Goal: Task Accomplishment & Management: Manage account settings

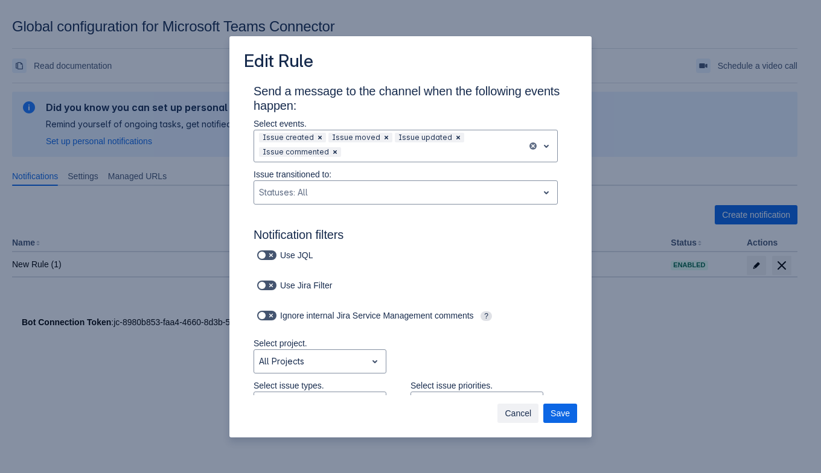
click at [516, 413] on span "Cancel" at bounding box center [517, 413] width 27 height 19
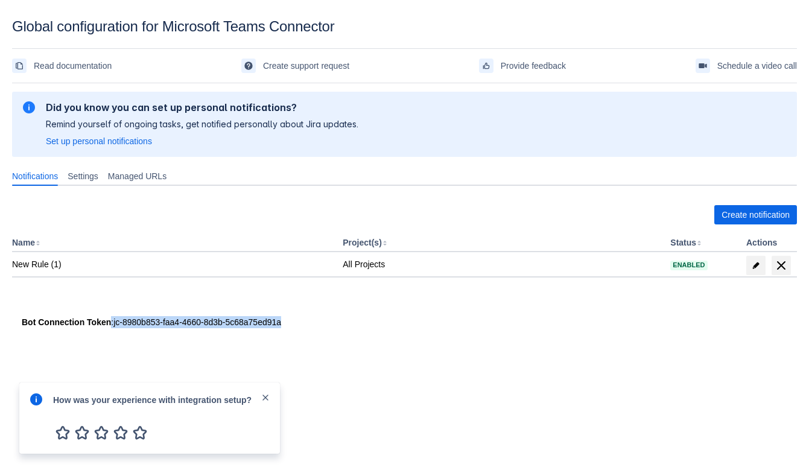
drag, startPoint x: 109, startPoint y: 318, endPoint x: 302, endPoint y: 328, distance: 192.7
click at [302, 328] on div "Please refresh the page and try again. If the issue persist please contact supp…" at bounding box center [404, 222] width 785 height 269
click at [302, 328] on div at bounding box center [193, 337] width 362 height 19
drag, startPoint x: 279, startPoint y: 321, endPoint x: 138, endPoint y: 319, distance: 141.8
click at [139, 321] on div "Bot Connection Token : jc-8980b853-faa4-4660-8d3b-5c68a75ed91a" at bounding box center [405, 322] width 766 height 12
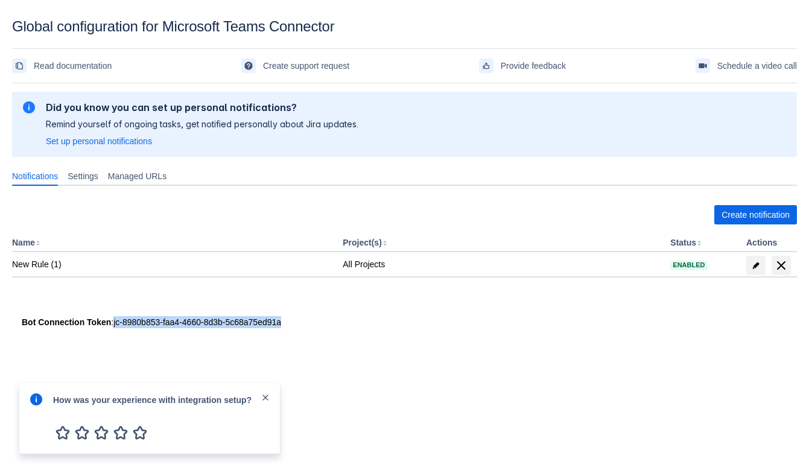
drag, startPoint x: 122, startPoint y: 322, endPoint x: 310, endPoint y: 320, distance: 187.1
click at [310, 320] on div "Bot Connection Token : jc-8980b853-faa4-4660-8d3b-5c68a75ed91a" at bounding box center [405, 322] width 766 height 12
copy div "jc-8980b853-faa4-4660-8d3b-5c68a75ed91a"
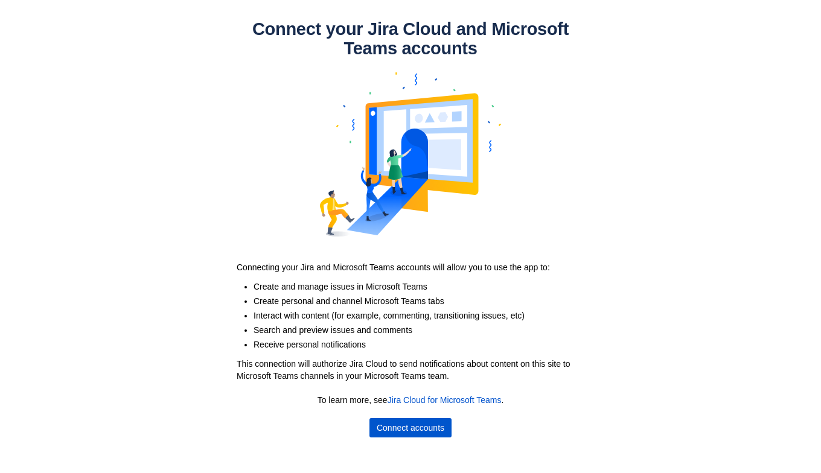
click at [419, 420] on span "Connect accounts" at bounding box center [410, 427] width 68 height 19
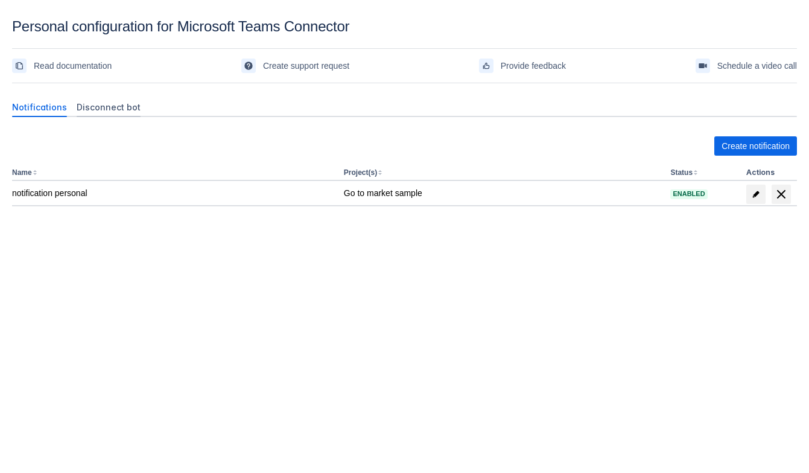
click at [115, 111] on span "Disconnect bot" at bounding box center [109, 107] width 64 height 12
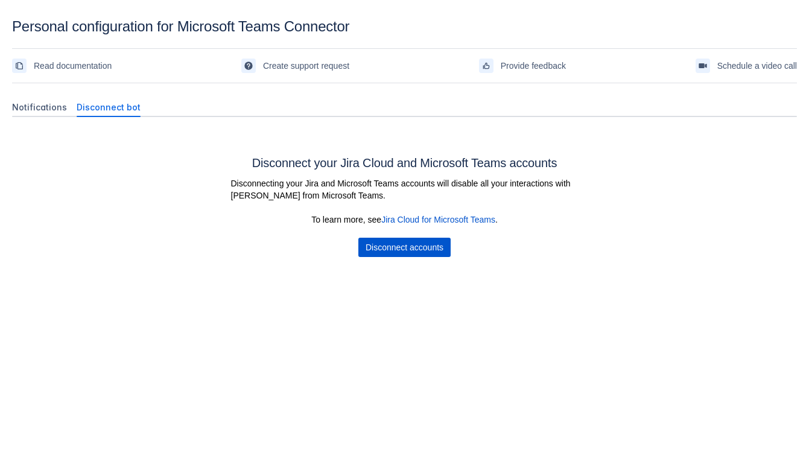
click at [390, 243] on span "Disconnect accounts" at bounding box center [405, 247] width 78 height 19
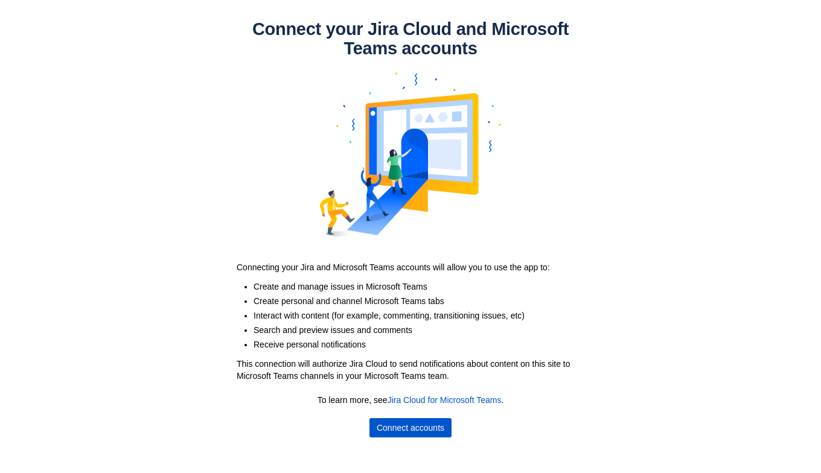
click at [384, 432] on span "Connect accounts" at bounding box center [410, 427] width 68 height 19
